Goal: Task Accomplishment & Management: Manage account settings

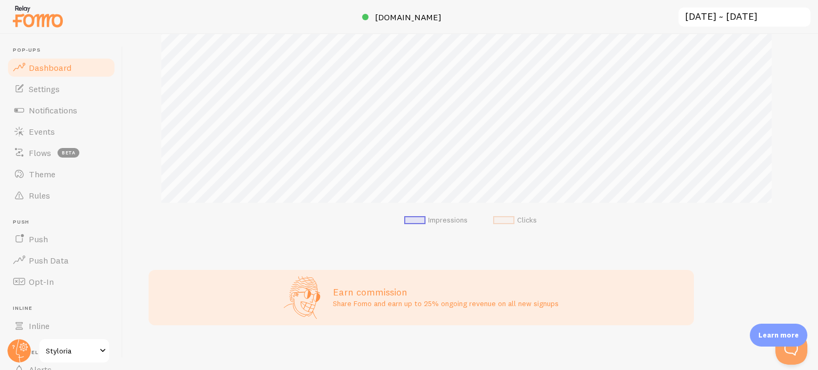
scroll to position [225, 0]
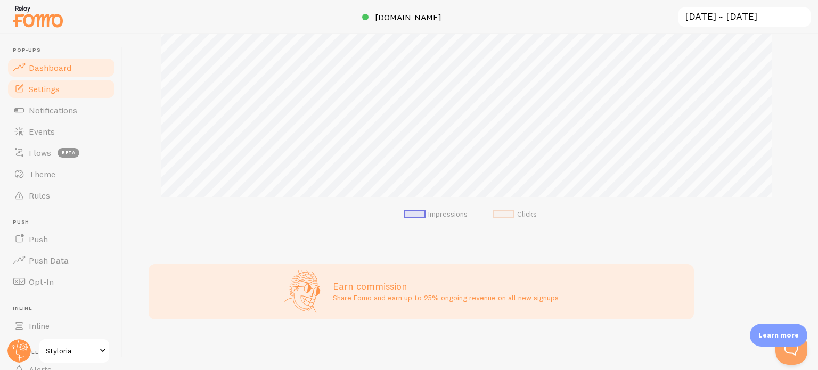
click at [48, 93] on span "Settings" at bounding box center [44, 89] width 31 height 11
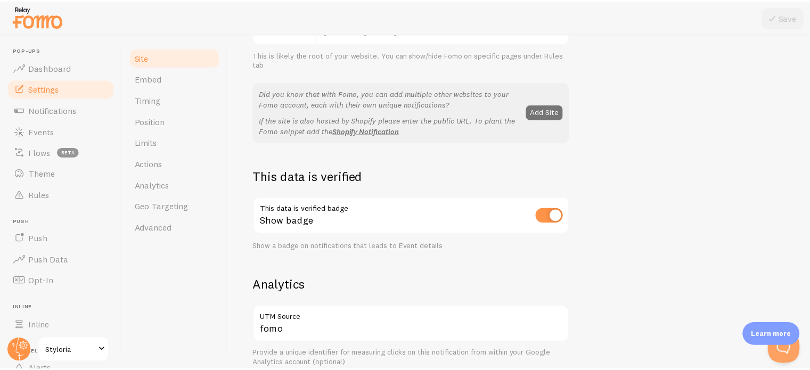
scroll to position [213, 0]
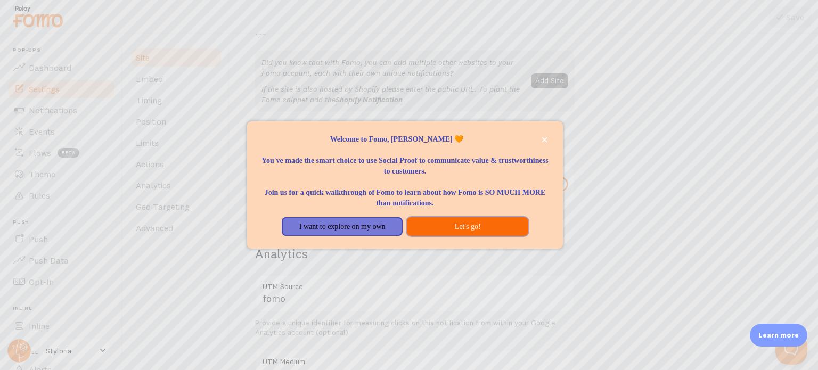
click at [469, 230] on button "Let's go!" at bounding box center [467, 226] width 121 height 19
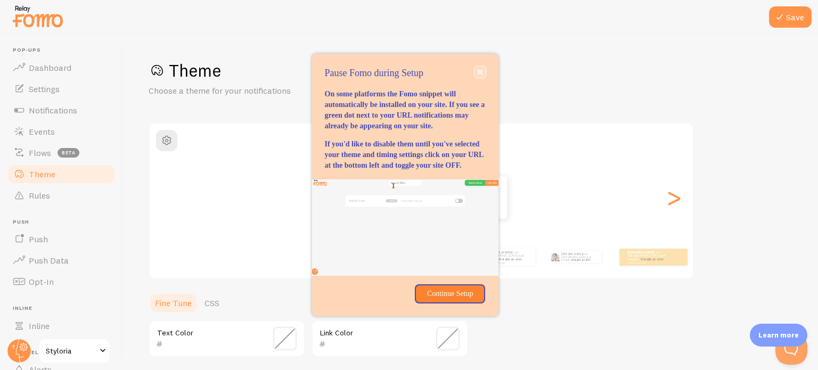
click at [483, 67] on button "close," at bounding box center [480, 72] width 11 height 11
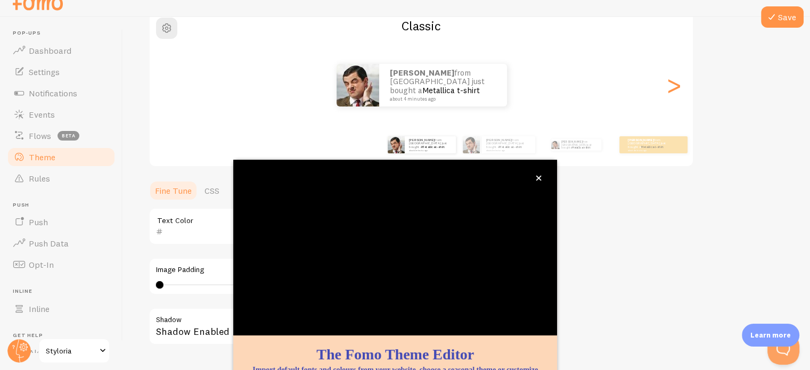
scroll to position [100, 0]
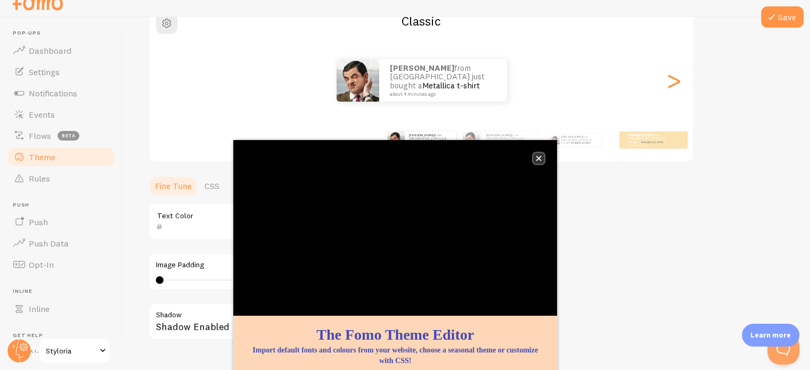
click at [539, 157] on icon "close," at bounding box center [539, 159] width 6 height 6
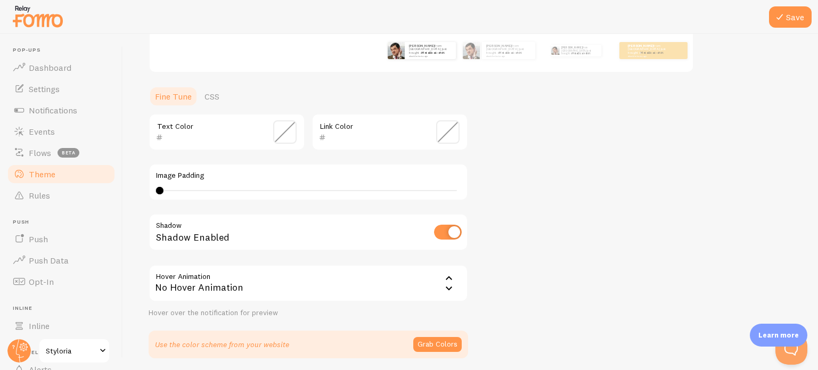
scroll to position [245, 0]
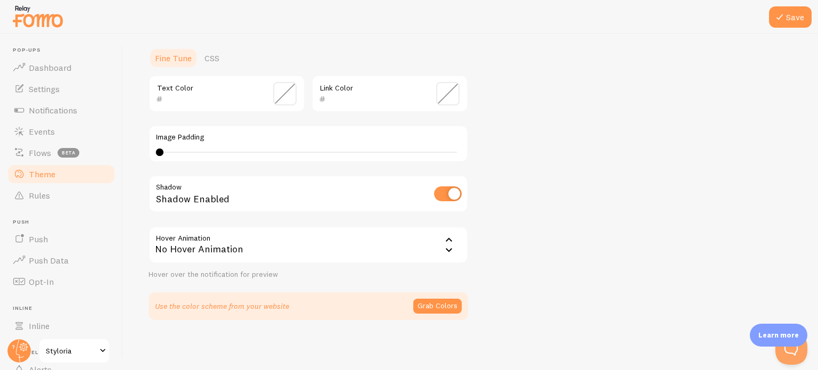
click at [452, 196] on input "checkbox" at bounding box center [448, 193] width 28 height 15
click at [450, 193] on input "checkbox" at bounding box center [448, 193] width 28 height 15
checkbox input "true"
click at [28, 185] on link "Rules" at bounding box center [61, 195] width 110 height 21
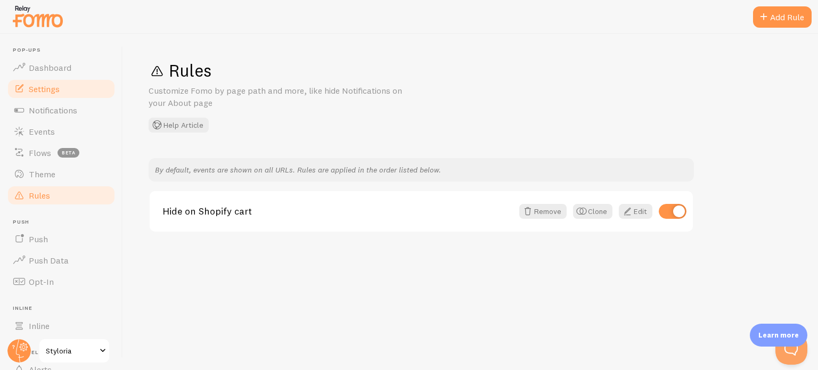
click at [47, 93] on span "Settings" at bounding box center [44, 89] width 31 height 11
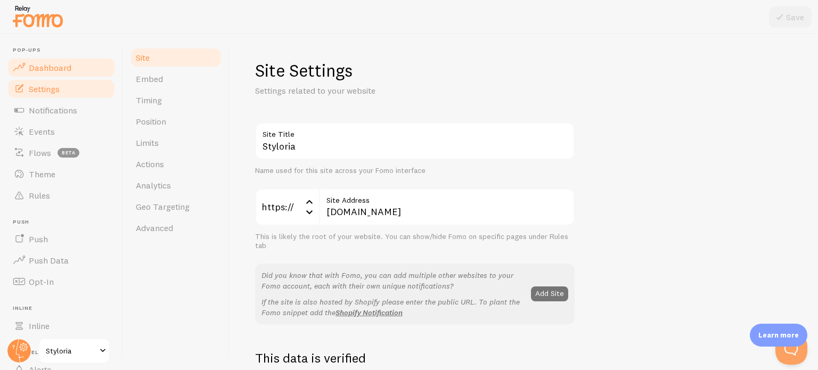
click at [40, 67] on span "Dashboard" at bounding box center [50, 67] width 43 height 11
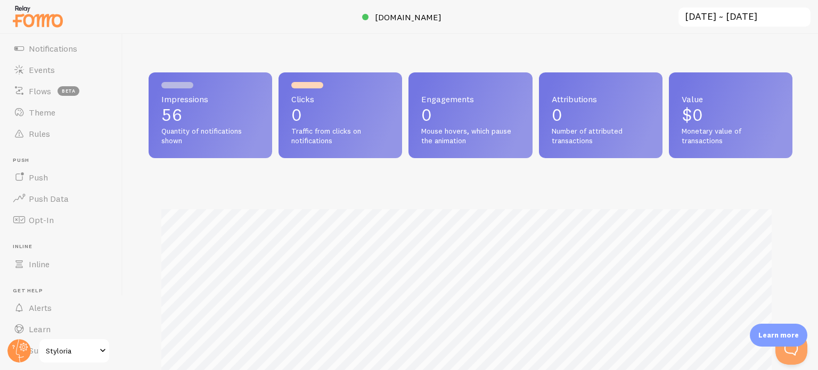
scroll to position [91, 0]
